Goal: Information Seeking & Learning: Understand process/instructions

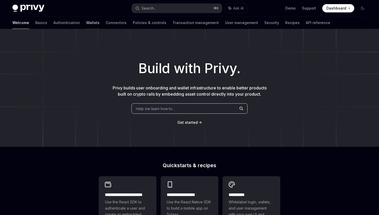
click at [86, 22] on link "Wallets" at bounding box center [92, 23] width 13 height 12
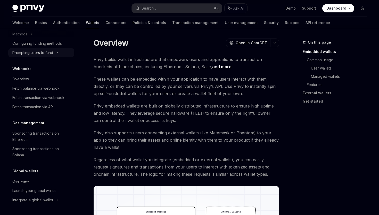
scroll to position [11, 0]
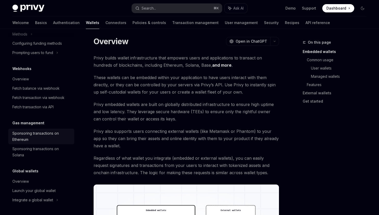
click at [51, 134] on div "Sponsoring transactions on Ethereum" at bounding box center [41, 136] width 59 height 12
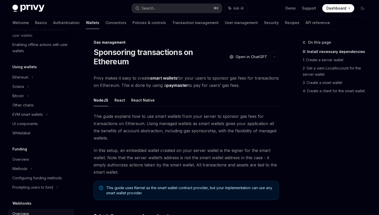
scroll to position [96, 0]
click at [39, 128] on link "UI components" at bounding box center [41, 124] width 66 height 9
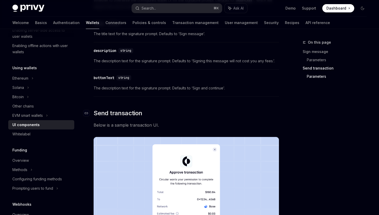
click at [141, 114] on span "Send transaction" at bounding box center [118, 113] width 48 height 8
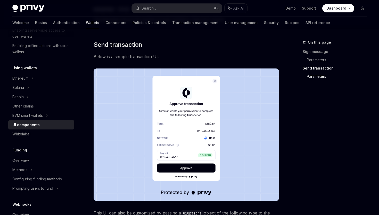
scroll to position [413, 0]
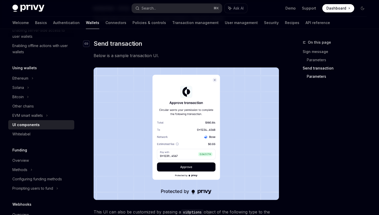
click at [87, 45] on div "Navigate to header" at bounding box center [86, 43] width 6 height 6
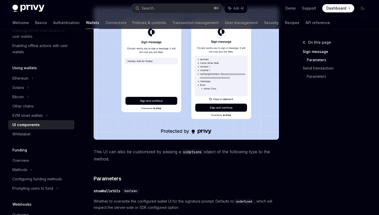
scroll to position [0, 0]
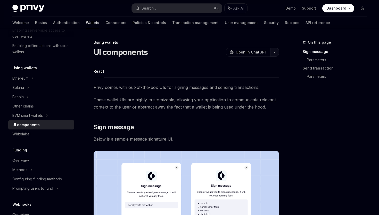
click at [276, 52] on button "button" at bounding box center [274, 52] width 9 height 9
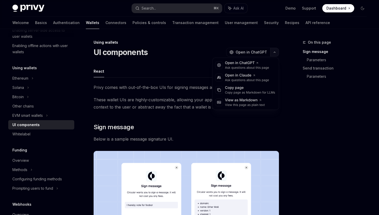
click at [276, 52] on icon "button" at bounding box center [275, 52] width 6 height 2
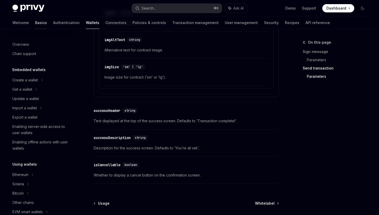
click at [35, 23] on link "Basics" at bounding box center [41, 23] width 12 height 12
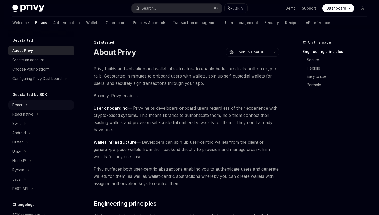
click at [21, 104] on div "React" at bounding box center [17, 105] width 10 height 6
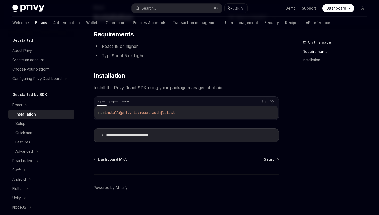
scroll to position [39, 0]
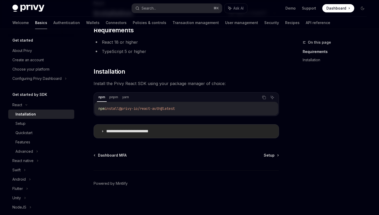
click at [135, 133] on p "**********" at bounding box center [135, 130] width 58 height 5
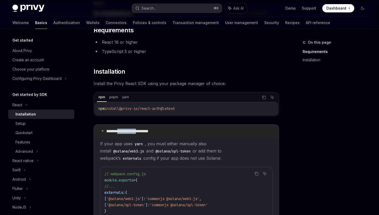
click at [135, 133] on p "**********" at bounding box center [135, 130] width 58 height 5
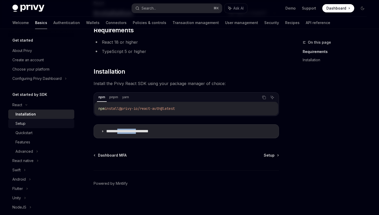
scroll to position [31, 0]
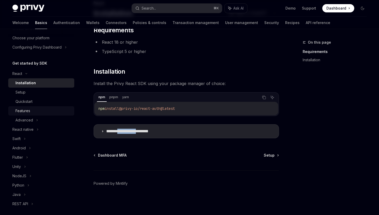
click at [33, 108] on div "Features" at bounding box center [43, 111] width 56 height 6
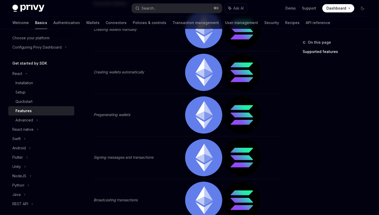
scroll to position [203, 0]
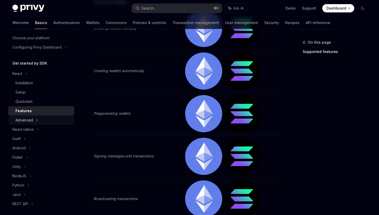
click at [37, 119] on icon at bounding box center [37, 120] width 1 height 2
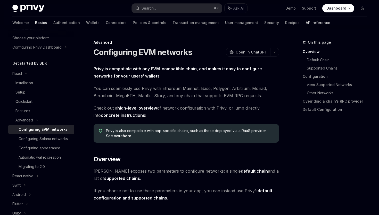
click at [306, 23] on link "API reference" at bounding box center [318, 23] width 24 height 12
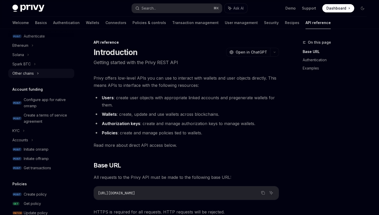
scroll to position [144, 0]
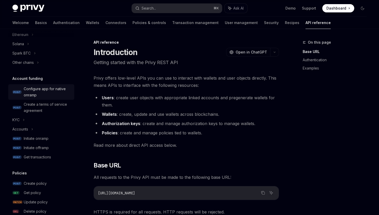
click at [57, 91] on div "Configure app for native onramp" at bounding box center [47, 92] width 47 height 12
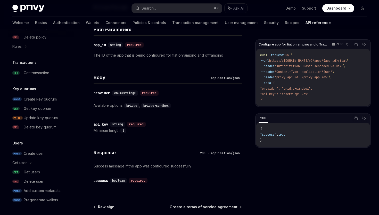
scroll to position [196, 0]
click at [86, 24] on link "Wallets" at bounding box center [92, 23] width 13 height 12
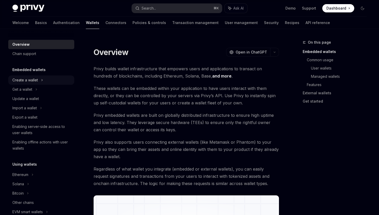
click at [28, 82] on div "Create a wallet" at bounding box center [25, 80] width 26 height 6
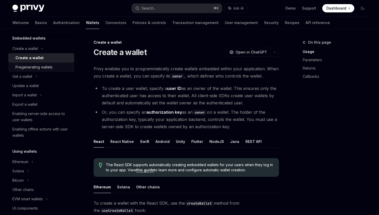
scroll to position [32, 0]
click at [30, 76] on div "Get a wallet" at bounding box center [22, 76] width 20 height 6
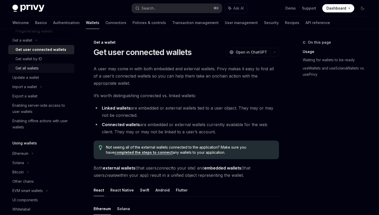
scroll to position [68, 0]
click at [35, 76] on div "Update a wallet" at bounding box center [25, 77] width 27 height 6
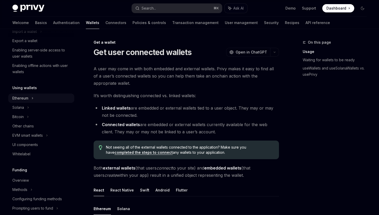
scroll to position [126, 0]
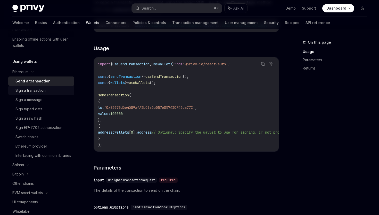
click at [30, 91] on div "Sign a transaction" at bounding box center [30, 90] width 30 height 6
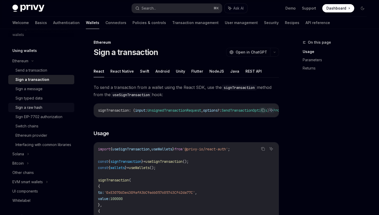
scroll to position [162, 0]
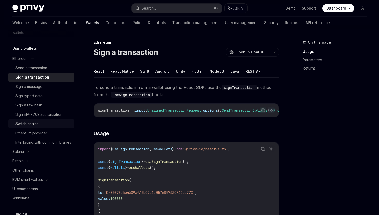
click at [46, 126] on div "Switch chains" at bounding box center [43, 123] width 56 height 6
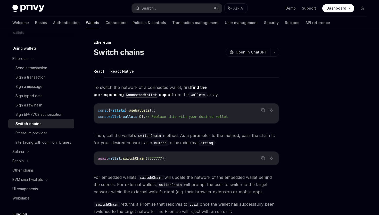
scroll to position [16, 0]
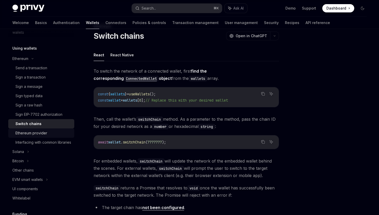
click at [42, 129] on link "Ethereum provider" at bounding box center [41, 132] width 66 height 9
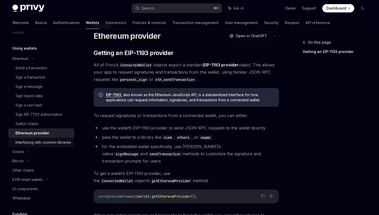
click at [52, 141] on div "Interfacing with common libraries" at bounding box center [43, 142] width 56 height 6
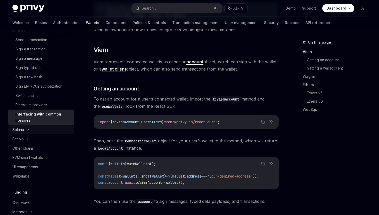
scroll to position [192, 0]
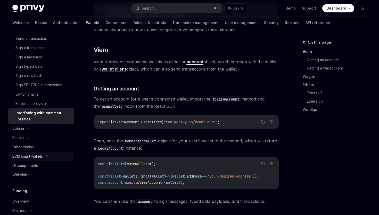
click at [44, 155] on div "EVM smart wallets" at bounding box center [41, 155] width 66 height 9
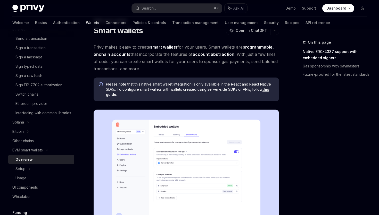
scroll to position [23, 0]
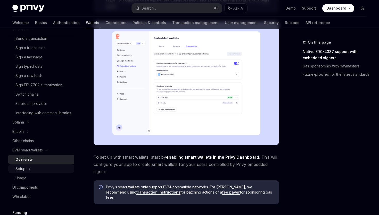
click at [36, 173] on div "Setup" at bounding box center [41, 168] width 66 height 9
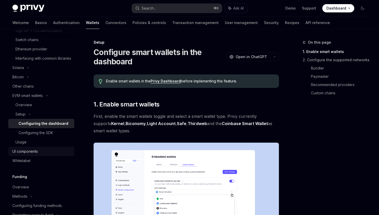
click at [35, 154] on div "UI components" at bounding box center [25, 151] width 26 height 6
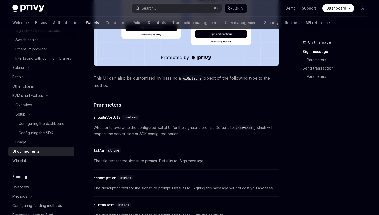
scroll to position [219, 0]
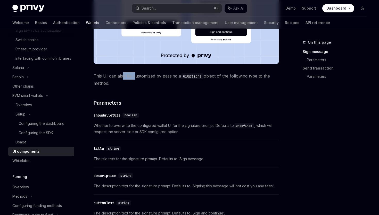
drag, startPoint x: 122, startPoint y: 76, endPoint x: 135, endPoint y: 76, distance: 12.9
click at [135, 76] on span "This UI can also be customized by passing a uiOptions object of the following t…" at bounding box center [186, 79] width 185 height 14
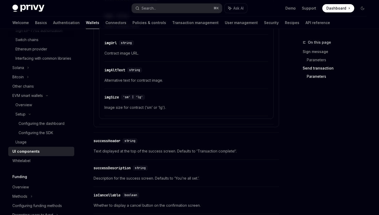
scroll to position [942, 0]
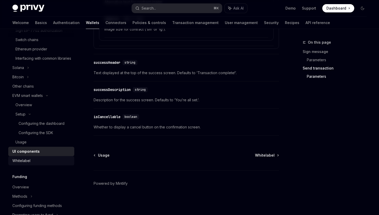
click at [40, 163] on div "Whitelabel" at bounding box center [41, 160] width 59 height 6
type textarea "*"
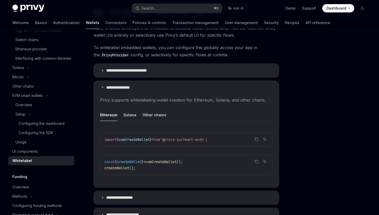
scroll to position [124, 0]
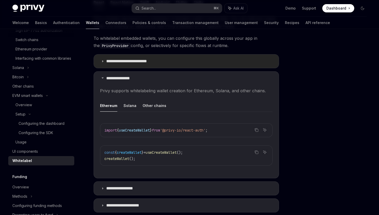
click at [118, 63] on p "**********" at bounding box center [131, 61] width 50 height 5
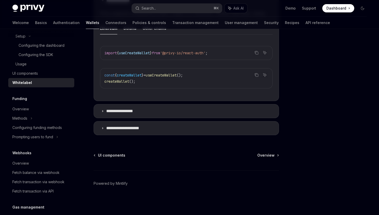
scroll to position [351, 0]
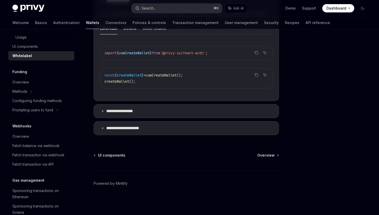
click at [174, 9] on button "Search... ⌘ K" at bounding box center [177, 8] width 90 height 9
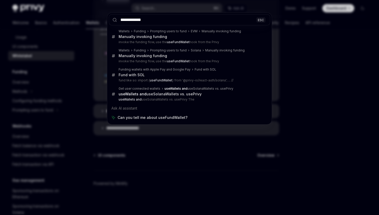
click at [180, 23] on input "**********" at bounding box center [189, 19] width 161 height 11
type input "**********"
click at [320, 45] on div "**********" at bounding box center [189, 107] width 379 height 215
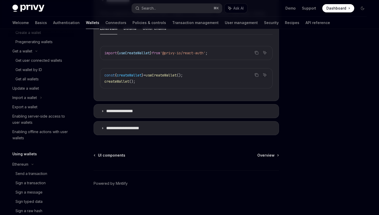
scroll to position [0, 0]
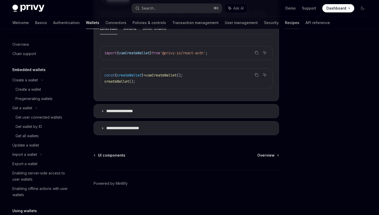
click at [285, 22] on link "Recipes" at bounding box center [292, 23] width 14 height 12
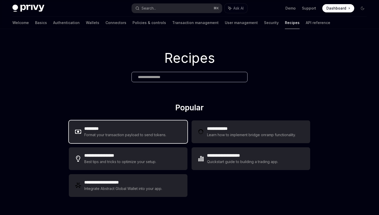
click at [114, 137] on div "Format your transaction payload to send tokens." at bounding box center [125, 135] width 82 height 6
type textarea "*"
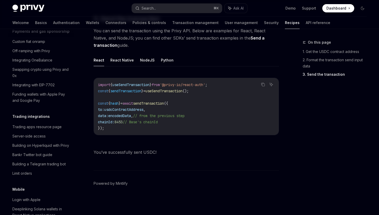
scroll to position [458, 0]
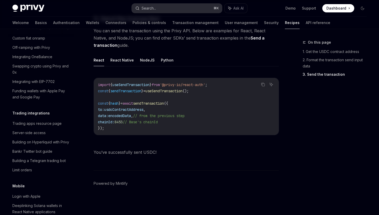
click at [153, 7] on div "Search..." at bounding box center [149, 8] width 14 height 6
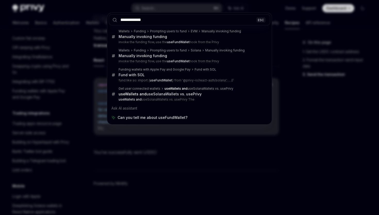
type input "**********"
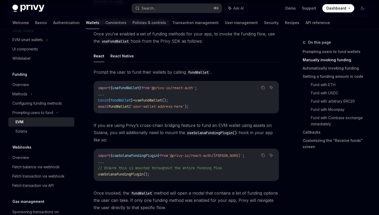
scroll to position [160, 0]
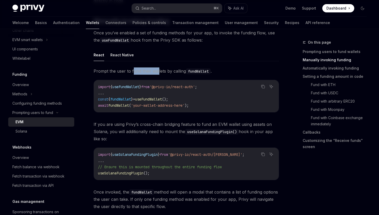
drag, startPoint x: 133, startPoint y: 70, endPoint x: 158, endPoint y: 72, distance: 24.6
click at [158, 72] on span "Prompt the user to fund their wallets by calling fundWallet ." at bounding box center [186, 70] width 185 height 7
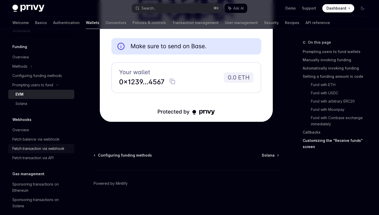
scroll to position [250, 0]
